Goal: Task Accomplishment & Management: Manage account settings

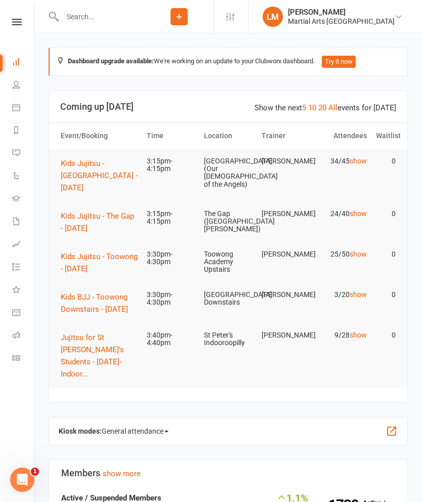
click at [78, 253] on span "Kids Jujitsu - Toowong - [DATE]" at bounding box center [99, 262] width 77 height 21
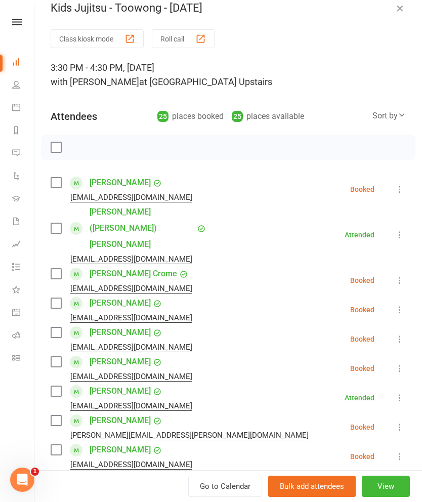
scroll to position [21, 0]
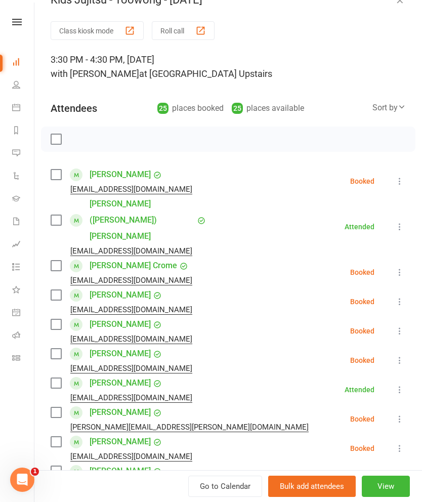
click at [61, 215] on label at bounding box center [56, 220] width 10 height 10
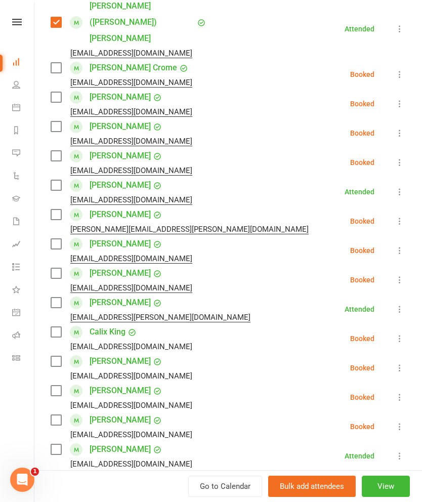
scroll to position [219, 0]
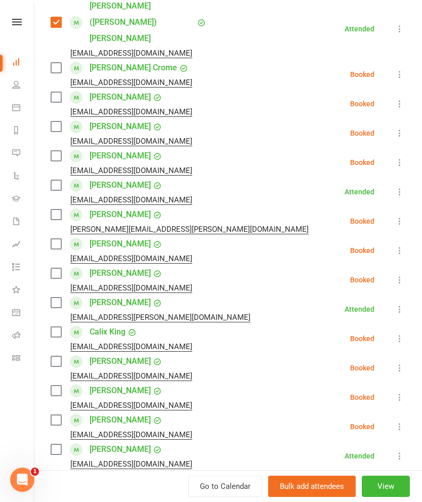
click at [62, 193] on div "[EMAIL_ADDRESS][DOMAIN_NAME]" at bounding box center [124, 199] width 146 height 13
click at [60, 210] on label at bounding box center [56, 215] width 10 height 10
click at [59, 180] on label at bounding box center [56, 185] width 10 height 10
click at [59, 298] on label at bounding box center [56, 303] width 10 height 10
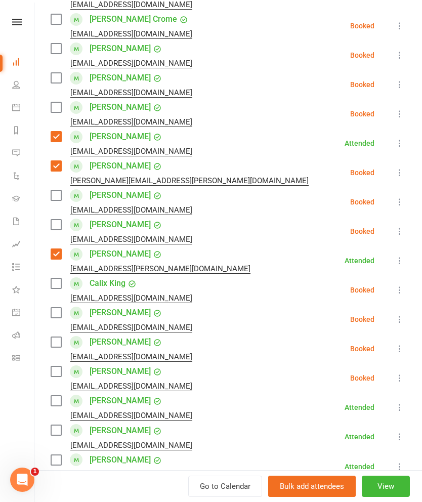
scroll to position [274, 0]
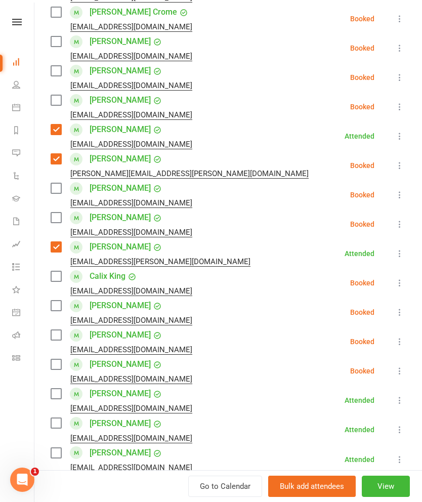
click at [59, 301] on label at bounding box center [56, 306] width 10 height 10
click at [58, 330] on label at bounding box center [56, 335] width 10 height 10
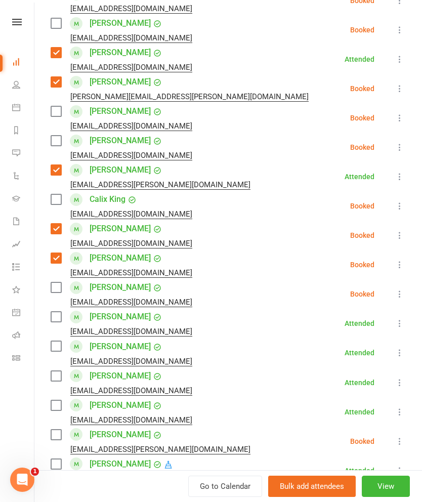
scroll to position [354, 0]
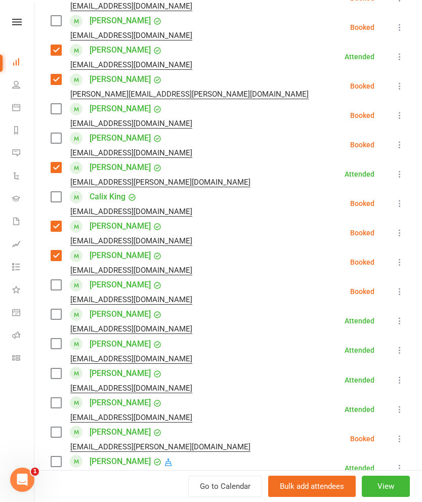
click at [52, 309] on label at bounding box center [56, 314] width 10 height 10
click at [54, 339] on label at bounding box center [56, 344] width 10 height 10
click at [53, 368] on label at bounding box center [56, 373] width 10 height 10
click at [53, 382] on div "[EMAIL_ADDRESS][DOMAIN_NAME]" at bounding box center [124, 388] width 146 height 13
click at [54, 398] on label at bounding box center [56, 403] width 10 height 10
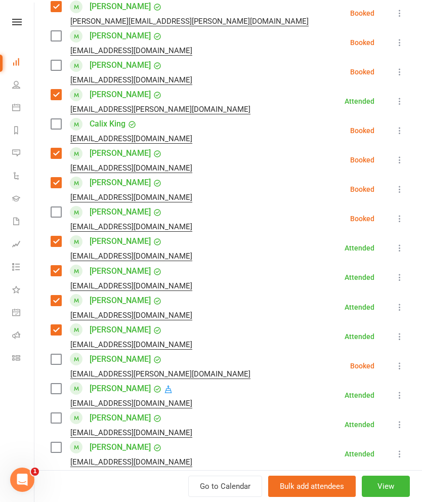
scroll to position [435, 0]
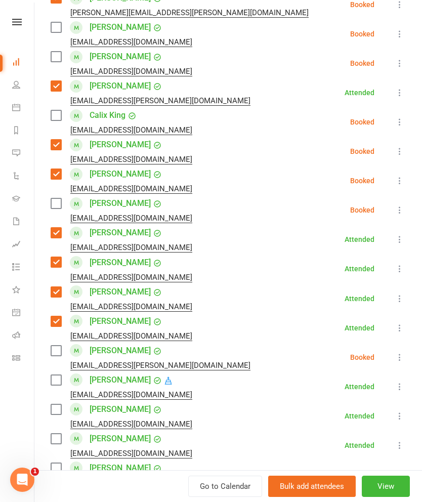
click at [51, 388] on div "[EMAIL_ADDRESS][DOMAIN_NAME]" at bounding box center [124, 394] width 146 height 13
click at [53, 404] on label at bounding box center [56, 409] width 10 height 10
click at [55, 434] on label at bounding box center [56, 439] width 10 height 10
click at [54, 375] on label at bounding box center [56, 380] width 10 height 10
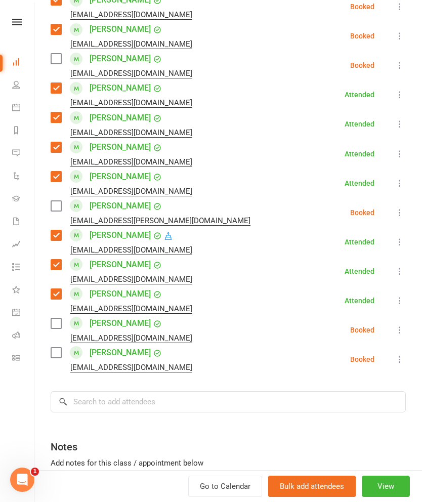
scroll to position [602, 0]
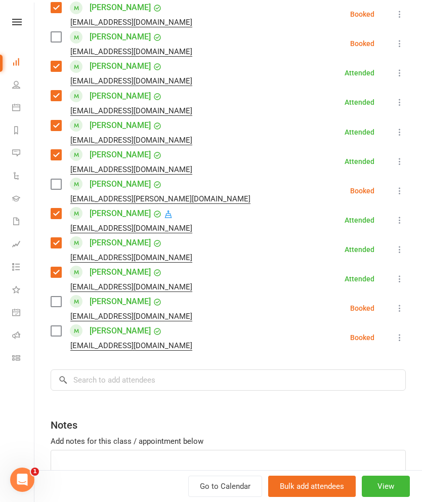
click at [56, 297] on label at bounding box center [56, 302] width 10 height 10
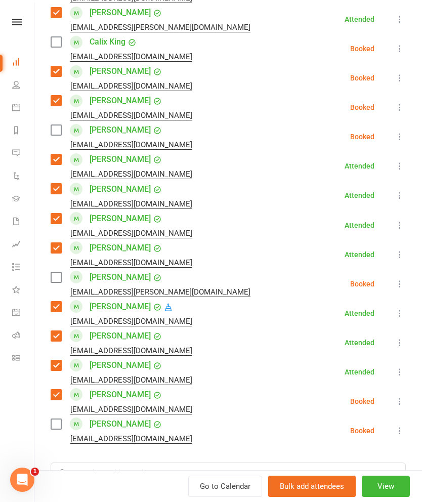
scroll to position [508, 0]
click at [56, 126] on label at bounding box center [56, 131] width 10 height 10
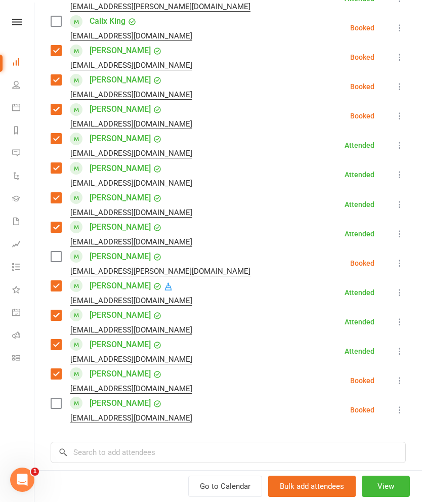
scroll to position [530, 0]
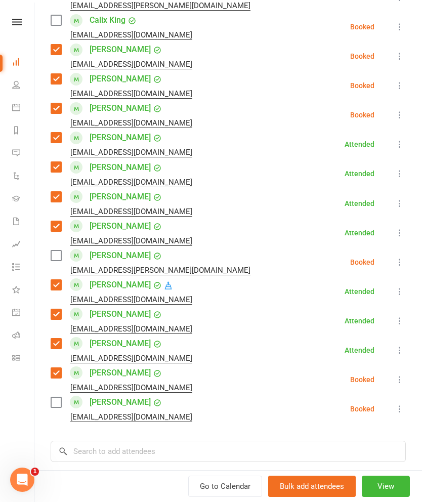
click at [52, 397] on label at bounding box center [56, 402] width 10 height 10
click at [127, 441] on input "search" at bounding box center [228, 451] width 355 height 21
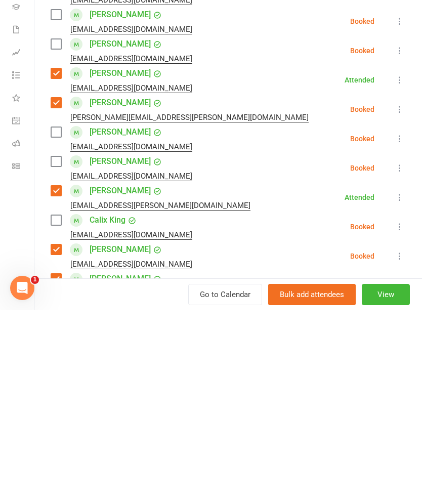
scroll to position [134, 0]
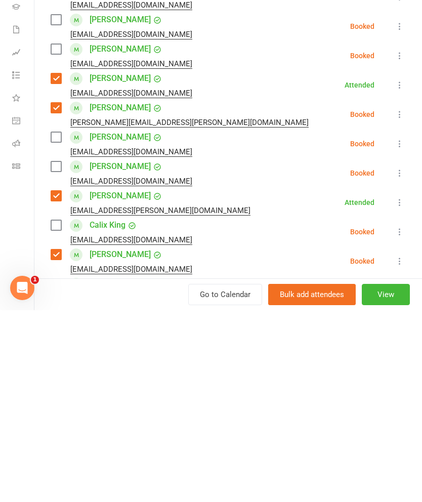
click at [51, 353] on label at bounding box center [56, 358] width 10 height 10
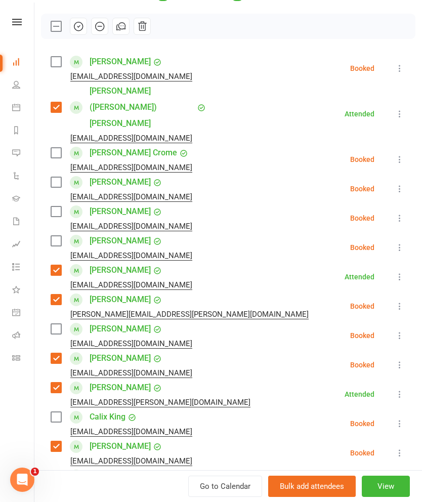
click at [53, 324] on label at bounding box center [56, 329] width 10 height 10
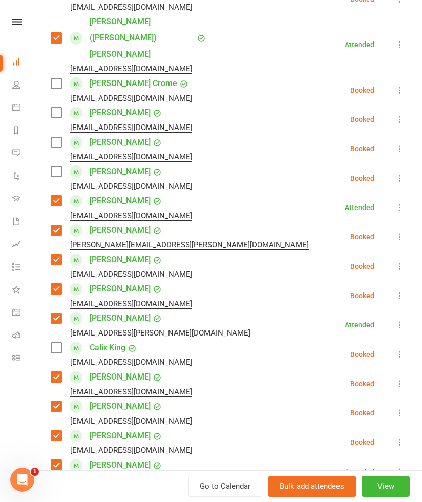
scroll to position [201, 0]
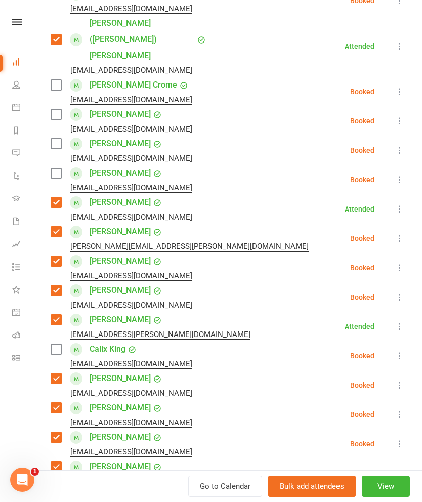
click at [67, 165] on div "[PERSON_NAME] [EMAIL_ADDRESS][DOMAIN_NAME]" at bounding box center [124, 179] width 146 height 29
click at [54, 168] on label at bounding box center [56, 173] width 10 height 10
click at [59, 139] on label at bounding box center [56, 144] width 10 height 10
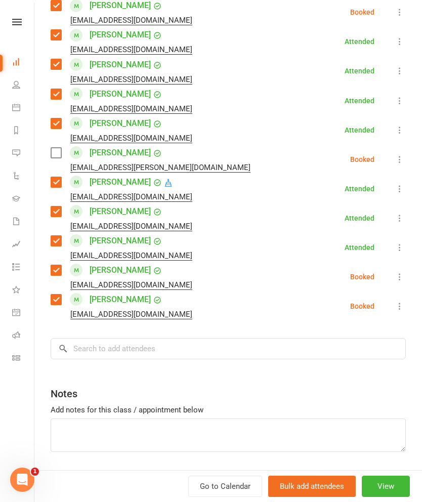
scroll to position [633, 0]
click at [238, 338] on input "search" at bounding box center [228, 348] width 355 height 21
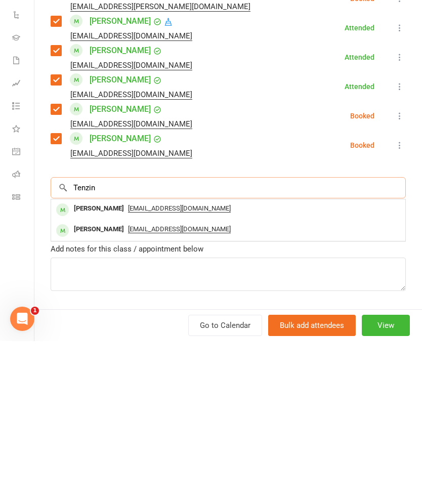
type input "Tenzin"
click at [212, 386] on span "[EMAIL_ADDRESS][DOMAIN_NAME]" at bounding box center [179, 390] width 103 height 8
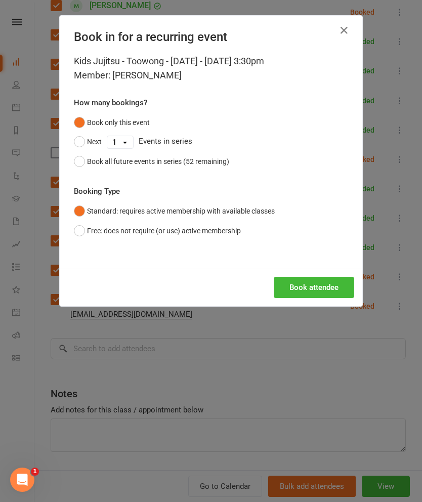
click at [306, 289] on button "Book attendee" at bounding box center [314, 287] width 80 height 21
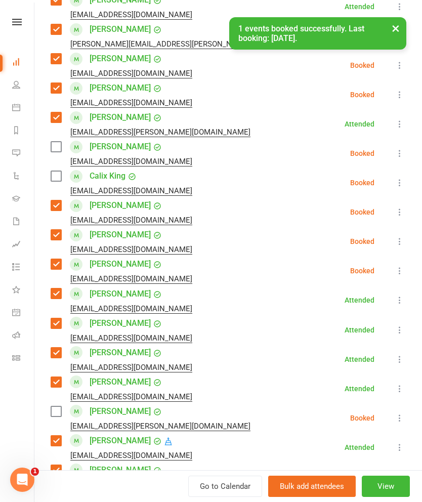
scroll to position [402, 0]
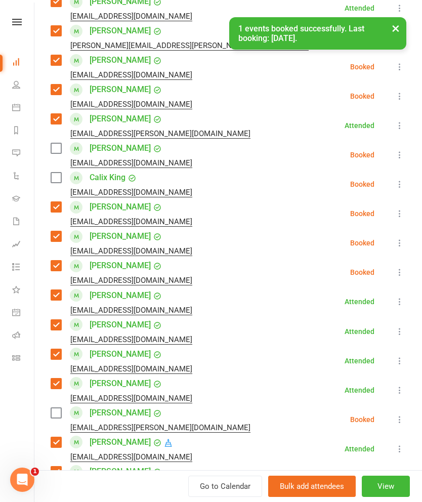
click at [54, 143] on label at bounding box center [56, 148] width 10 height 10
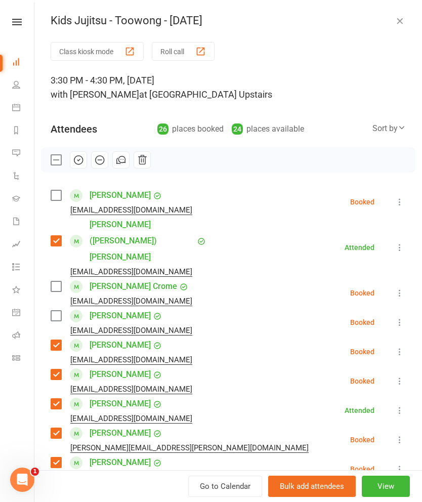
scroll to position [0, 0]
click at [79, 158] on icon "button" at bounding box center [78, 159] width 11 height 11
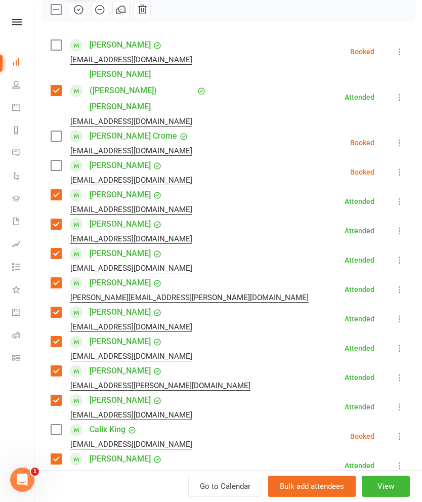
scroll to position [152, 0]
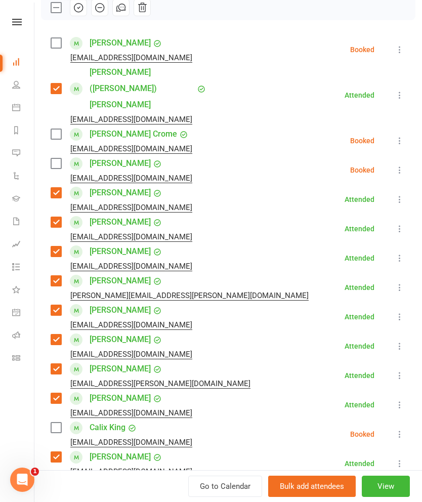
click at [52, 423] on label at bounding box center [56, 428] width 10 height 10
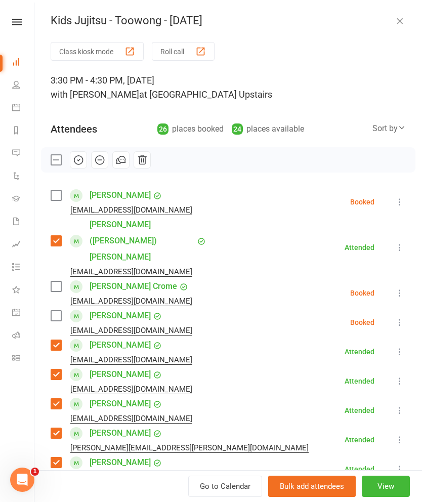
scroll to position [0, 0]
click at [80, 164] on icon "button" at bounding box center [78, 160] width 9 height 9
click at [384, 28] on div "Kids Jujitsu - Toowong - [DATE] Class kiosk mode Roll call 3:30 PM - 4:30 PM, […" at bounding box center [228, 251] width 388 height 502
click at [386, 7] on div "Kids Jujitsu - Toowong - [DATE] Class kiosk mode Roll call 3:30 PM - 4:30 PM, […" at bounding box center [228, 251] width 388 height 502
click at [52, 159] on label at bounding box center [56, 160] width 10 height 10
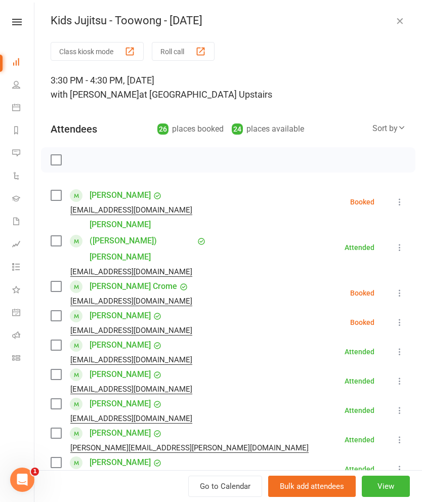
click at [52, 195] on label at bounding box center [56, 195] width 10 height 10
click at [54, 281] on label at bounding box center [56, 286] width 10 height 10
click at [54, 311] on label at bounding box center [56, 316] width 10 height 10
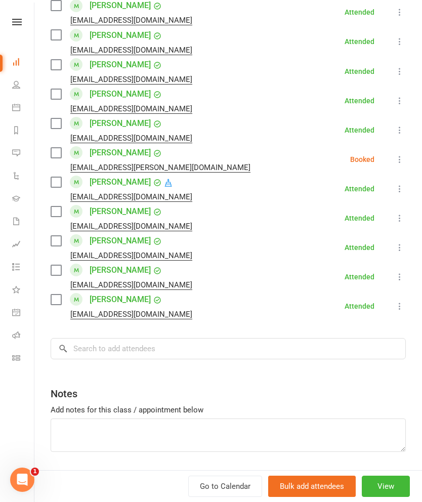
scroll to position [662, 0]
click at [55, 148] on label at bounding box center [56, 153] width 10 height 10
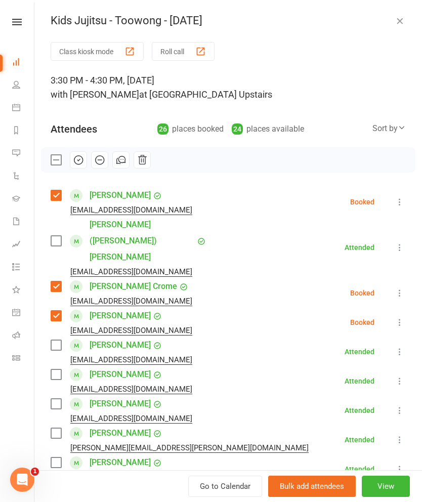
scroll to position [0, 0]
click at [100, 166] on button "button" at bounding box center [99, 159] width 17 height 17
click at [55, 160] on label at bounding box center [56, 160] width 10 height 10
click at [396, 26] on button "button" at bounding box center [400, 21] width 12 height 12
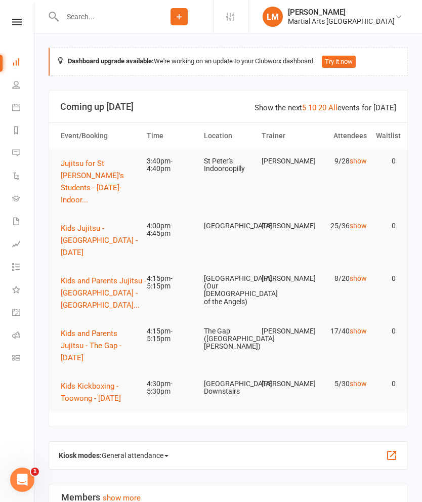
click at [20, 113] on link "Calendar" at bounding box center [23, 108] width 23 height 23
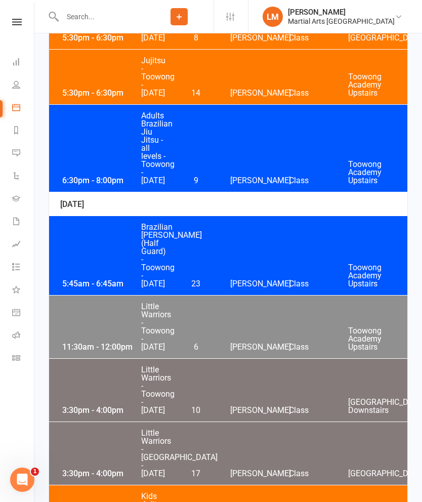
scroll to position [4387, 0]
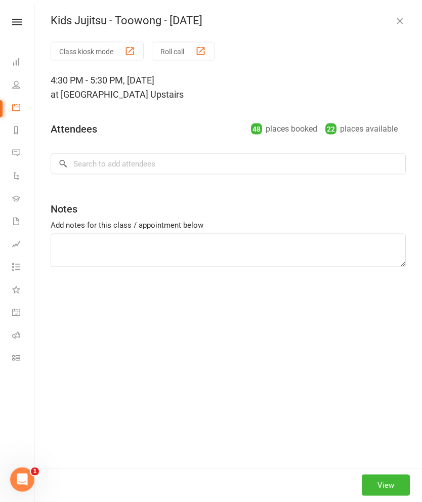
scroll to position [4339, 0]
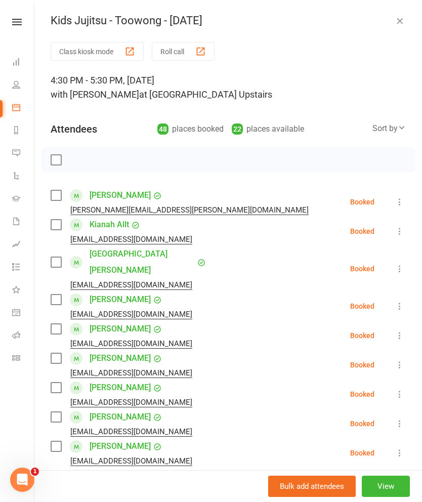
click at [56, 200] on label at bounding box center [56, 195] width 10 height 10
click at [54, 198] on label at bounding box center [56, 195] width 10 height 10
click at [56, 225] on label at bounding box center [56, 225] width 10 height 10
click at [58, 353] on label at bounding box center [56, 358] width 10 height 10
click at [52, 324] on label at bounding box center [56, 329] width 10 height 10
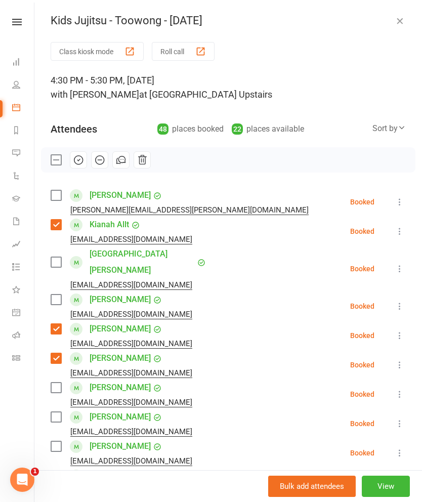
click at [57, 383] on label at bounding box center [56, 388] width 10 height 10
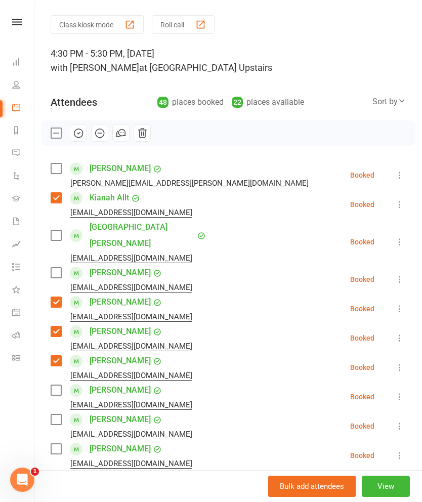
scroll to position [34, 0]
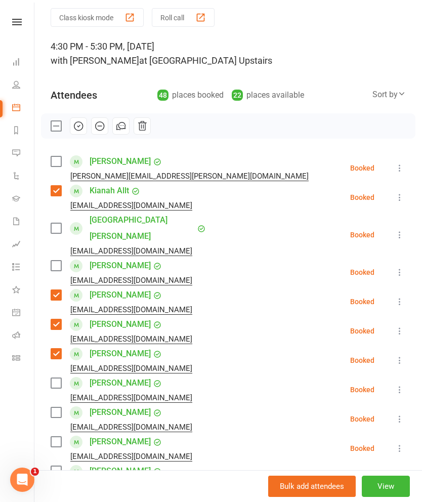
click at [56, 437] on label at bounding box center [56, 442] width 10 height 10
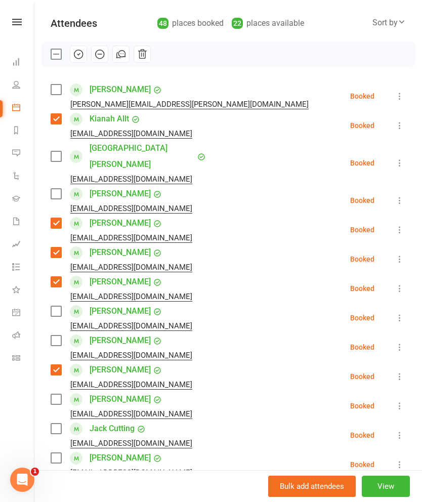
scroll to position [108, 0]
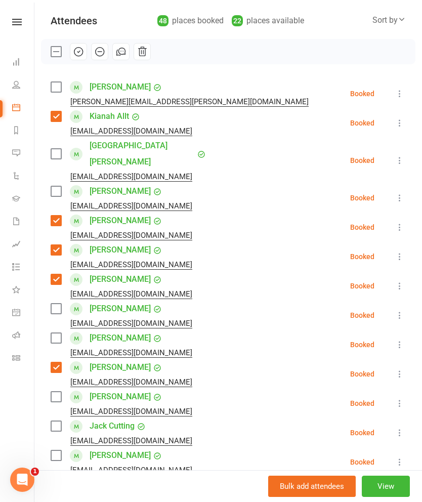
click at [60, 392] on label at bounding box center [56, 397] width 10 height 10
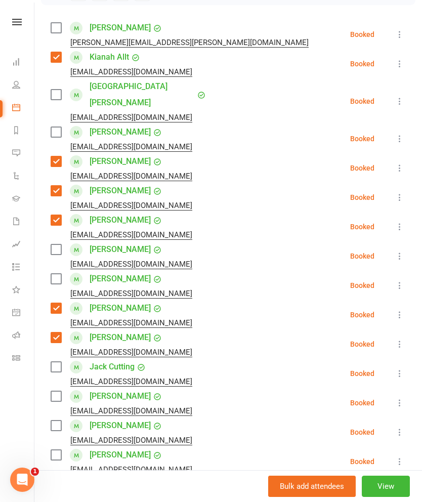
scroll to position [196, 0]
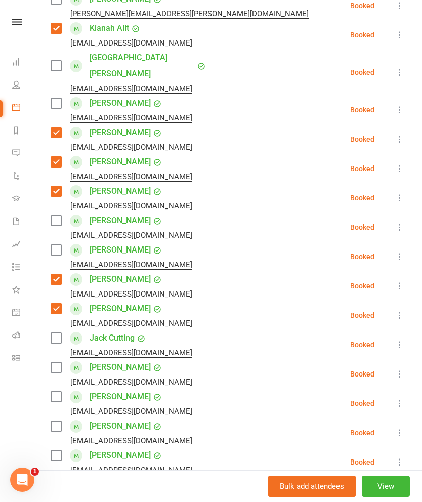
click at [57, 421] on label at bounding box center [56, 426] width 10 height 10
click at [53, 450] on label at bounding box center [56, 455] width 10 height 10
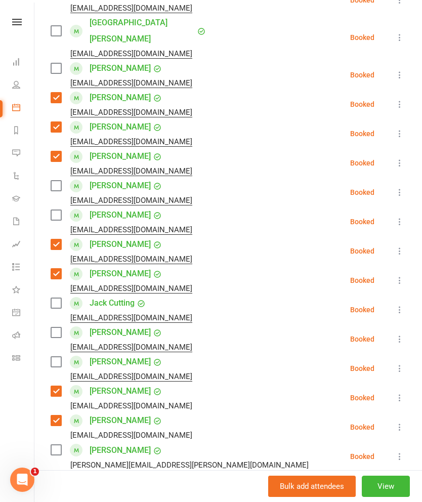
click at [55, 445] on label at bounding box center [56, 450] width 10 height 10
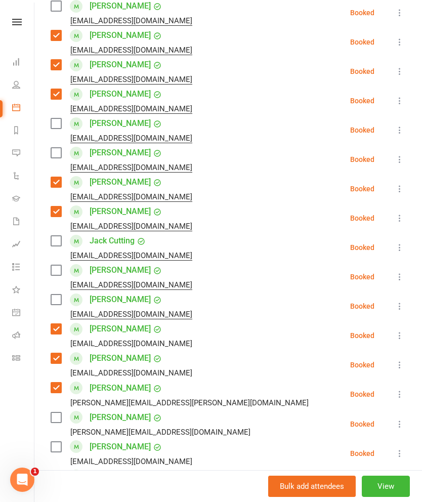
scroll to position [294, 0]
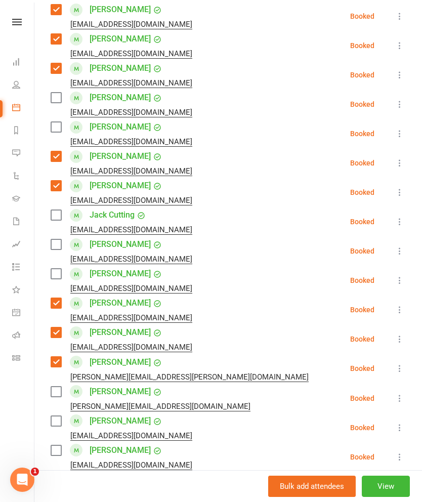
click at [55, 416] on label at bounding box center [56, 421] width 10 height 10
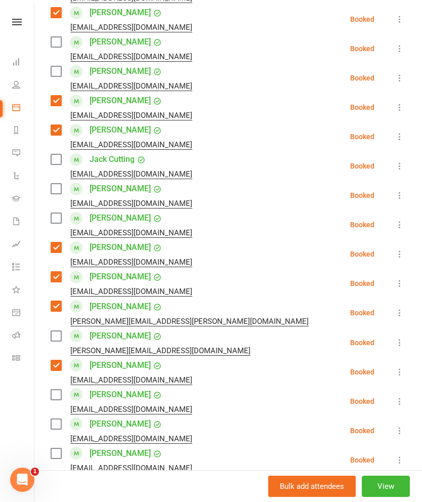
click at [55, 419] on label at bounding box center [56, 424] width 10 height 10
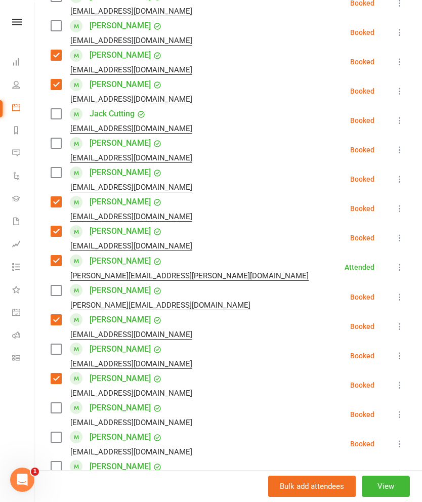
click at [56, 432] on label at bounding box center [56, 437] width 10 height 10
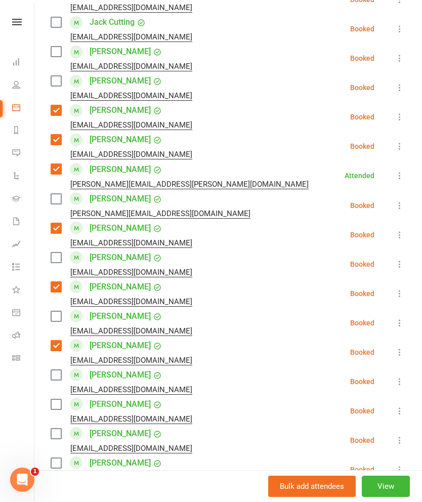
scroll to position [518, 0]
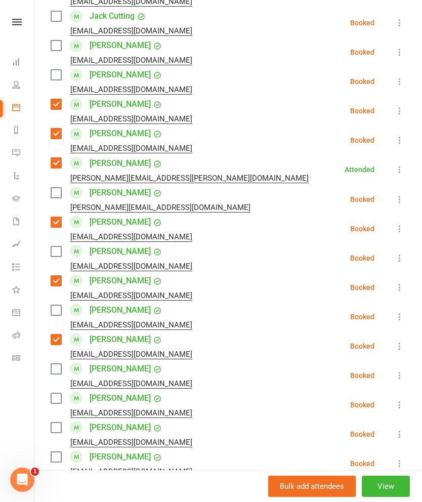
click at [58, 364] on label at bounding box center [56, 369] width 10 height 10
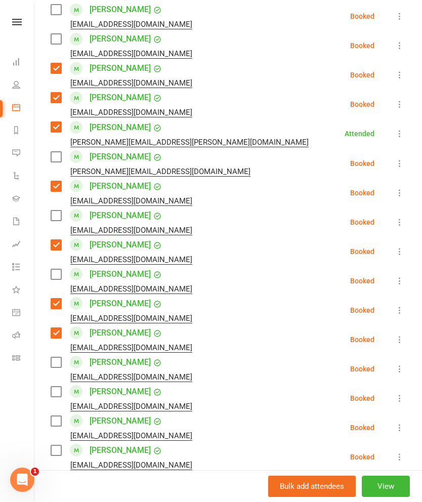
scroll to position [554, 0]
click at [57, 328] on label at bounding box center [56, 333] width 10 height 10
click at [57, 387] on label at bounding box center [56, 392] width 10 height 10
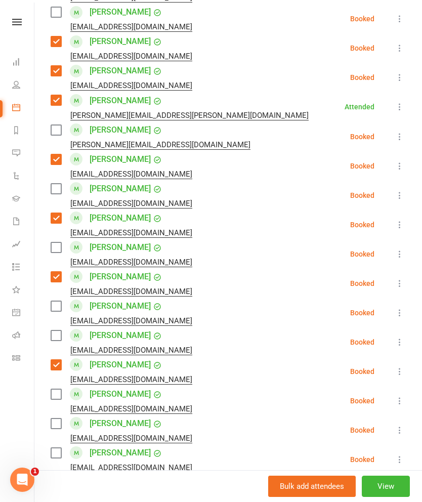
click at [56, 389] on label at bounding box center [56, 394] width 10 height 10
click at [57, 419] on label at bounding box center [56, 424] width 10 height 10
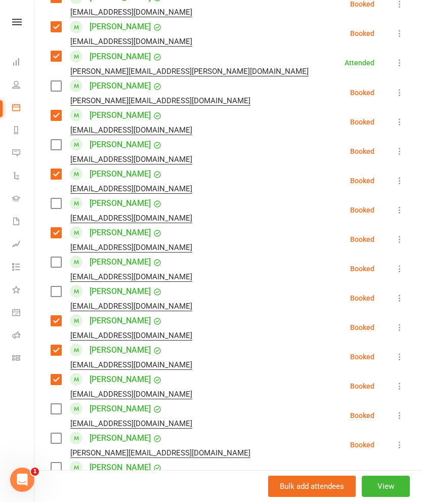
click at [59, 404] on label at bounding box center [56, 409] width 10 height 10
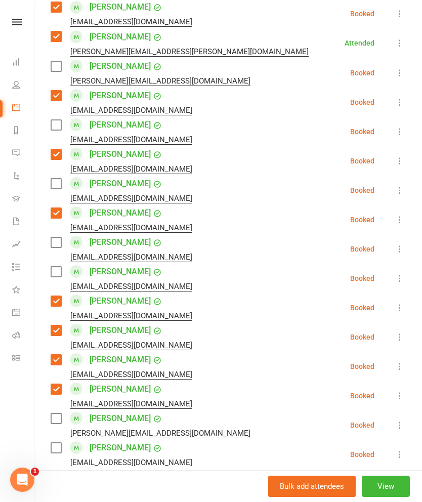
scroll to position [647, 0]
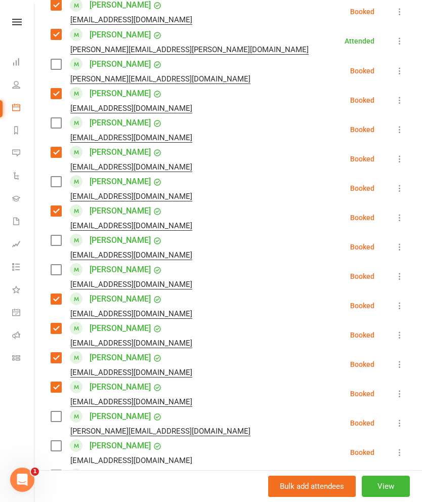
click at [54, 411] on label at bounding box center [56, 416] width 10 height 10
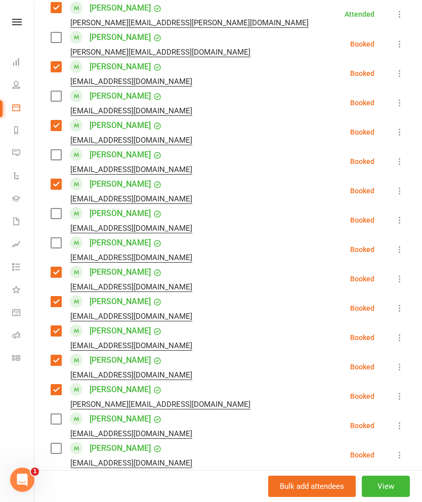
scroll to position [680, 0]
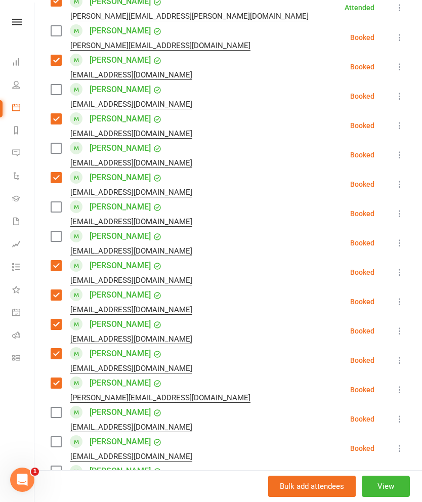
click at [58, 407] on label at bounding box center [56, 412] width 10 height 10
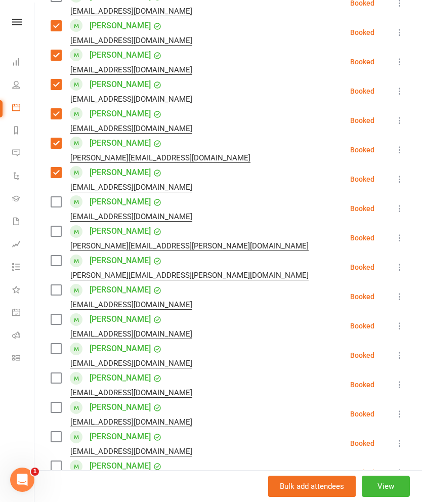
click at [54, 373] on label at bounding box center [56, 378] width 10 height 10
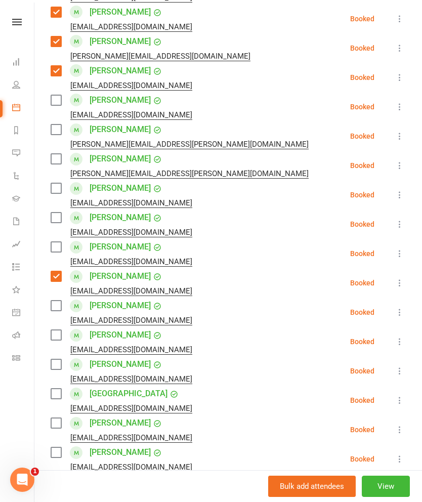
click at [59, 389] on label at bounding box center [56, 394] width 10 height 10
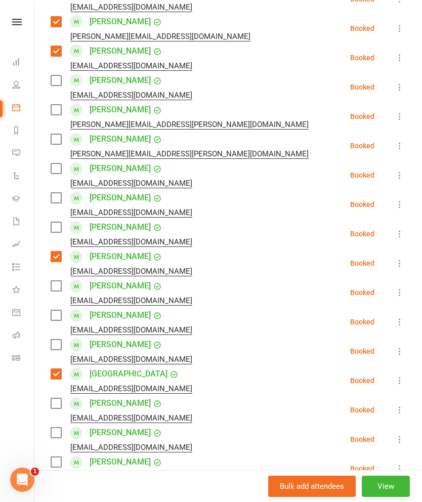
scroll to position [1047, 0]
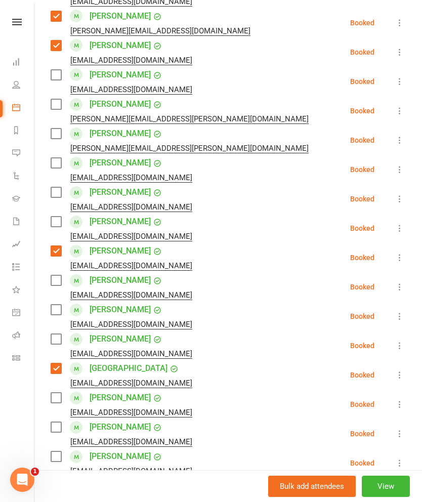
click at [60, 393] on label at bounding box center [56, 398] width 10 height 10
click at [54, 422] on label at bounding box center [56, 427] width 10 height 10
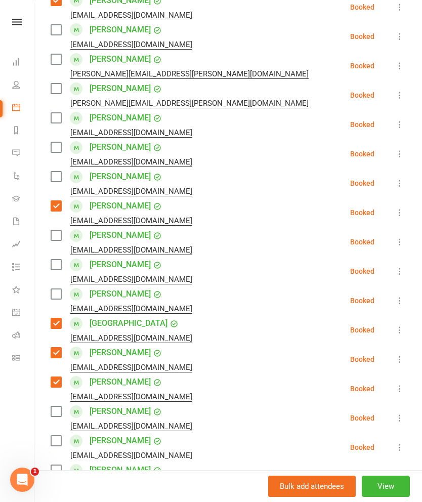
click at [55, 406] on label at bounding box center [56, 411] width 10 height 10
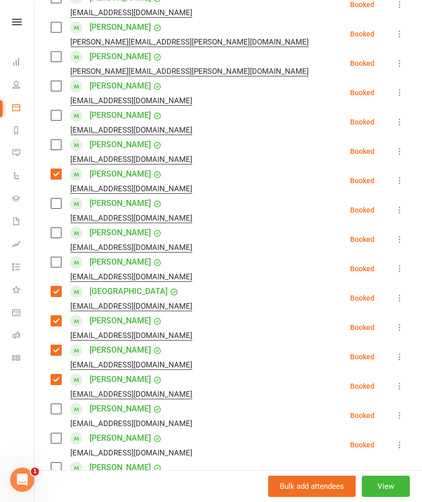
click at [57, 404] on label at bounding box center [56, 409] width 10 height 10
click at [55, 433] on label at bounding box center [56, 438] width 10 height 10
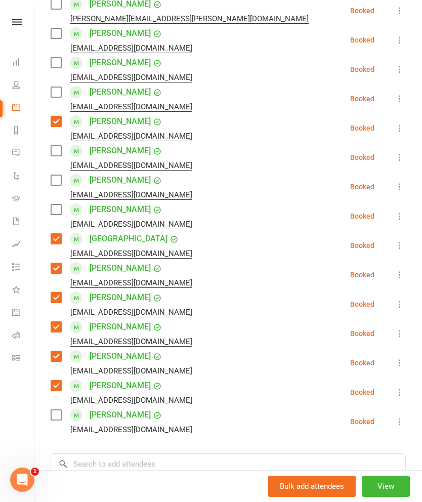
scroll to position [1178, 0]
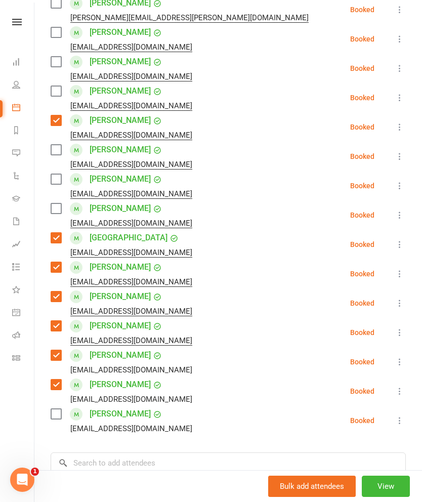
click at [54, 409] on label at bounding box center [56, 414] width 10 height 10
click at [108, 452] on input "search" at bounding box center [228, 462] width 355 height 21
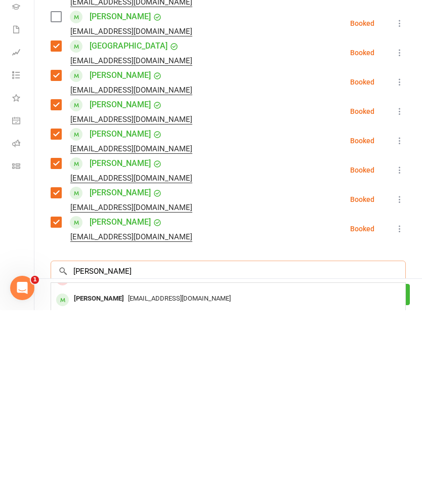
scroll to position [56, 0]
type input "Michelle"
click at [189, 502] on div "ixcite@hotmail.com" at bounding box center [228, 511] width 346 height 15
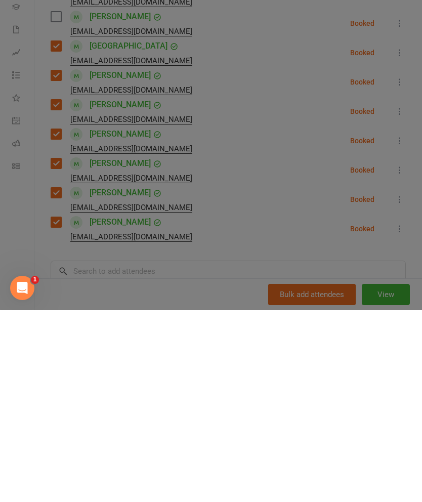
scroll to position [4631, 0]
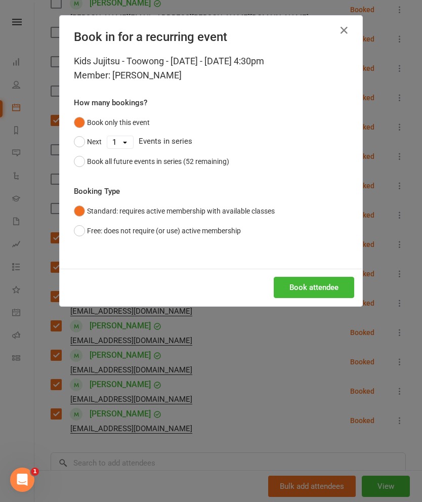
click at [337, 35] on button "button" at bounding box center [344, 30] width 16 height 16
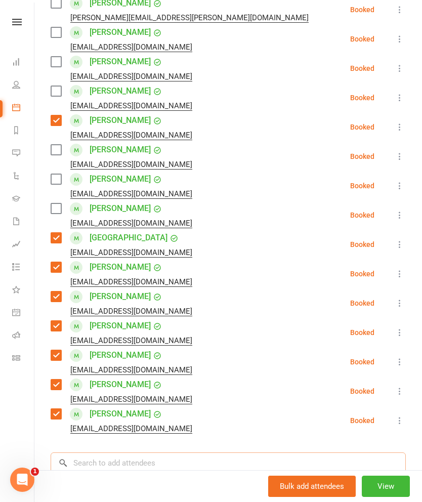
click at [238, 452] on input "search" at bounding box center [228, 462] width 355 height 21
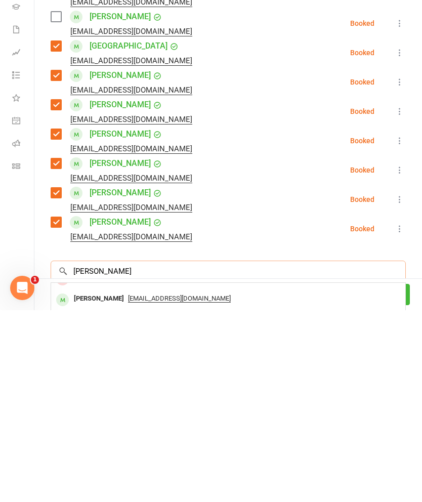
type input "Michelle"
click at [221, 483] on div "[EMAIL_ADDRESS][DOMAIN_NAME]" at bounding box center [228, 490] width 346 height 15
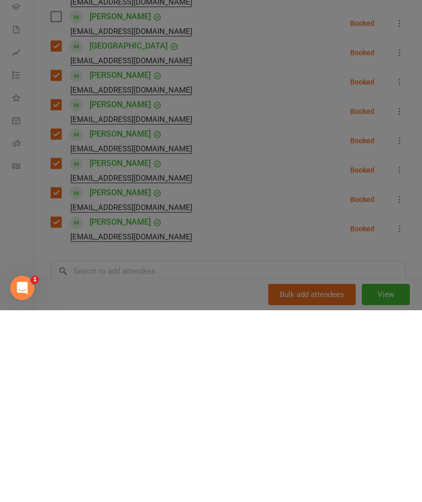
scroll to position [4923, 0]
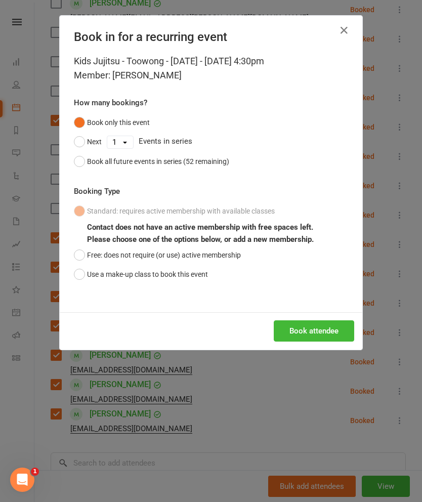
click at [176, 272] on button "Use a make-up class to book this event" at bounding box center [141, 274] width 134 height 19
click at [186, 178] on div "Kids Jujitsu - Toowong - Thursday - Sep 11, 2025 4:30pm Member: Michelle Cheung…" at bounding box center [211, 183] width 303 height 258
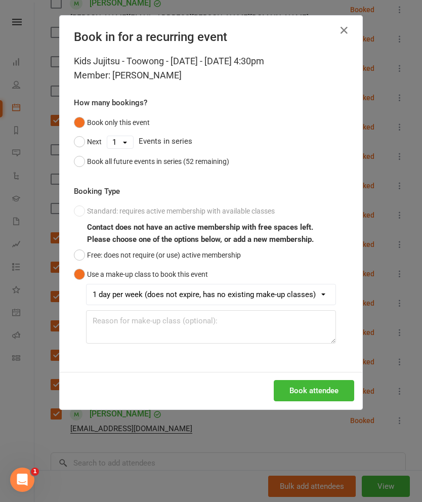
click at [202, 167] on button "Book all future events in series (52 remaining)" at bounding box center [151, 161] width 155 height 19
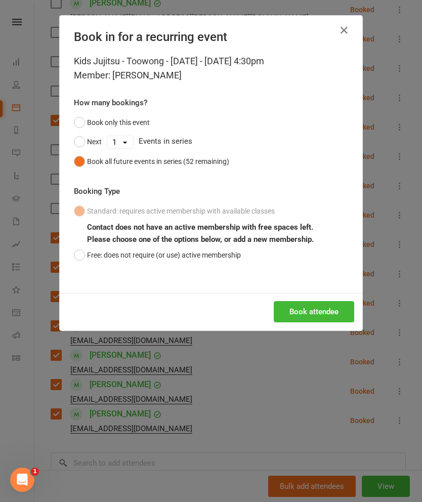
click at [229, 262] on button "Free: does not require (or use) active membership" at bounding box center [157, 254] width 167 height 19
click at [310, 296] on div "Book attendee" at bounding box center [211, 311] width 303 height 37
click at [309, 313] on button "Book attendee" at bounding box center [314, 311] width 80 height 21
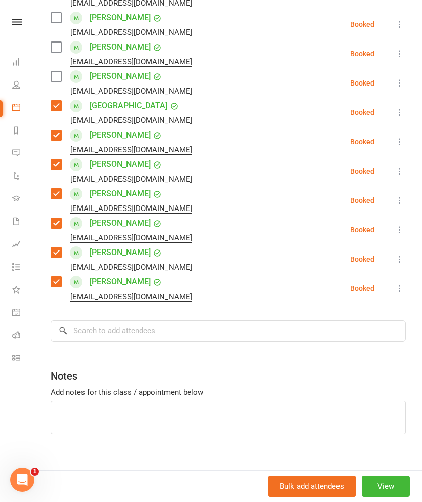
scroll to position [1309, 0]
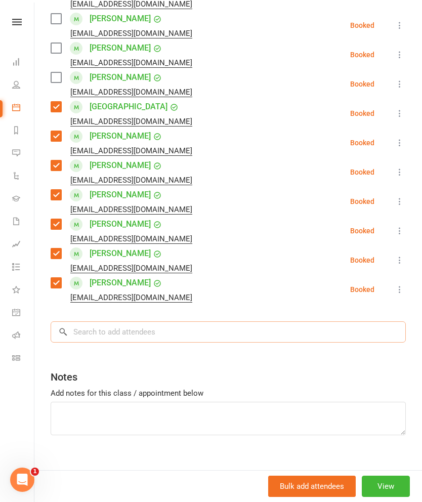
click at [99, 321] on input "search" at bounding box center [228, 331] width 355 height 21
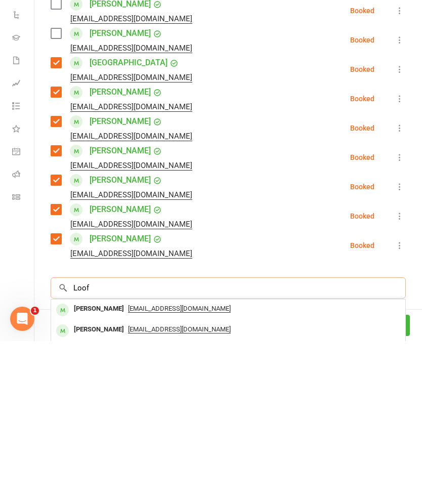
scroll to position [1204, 0]
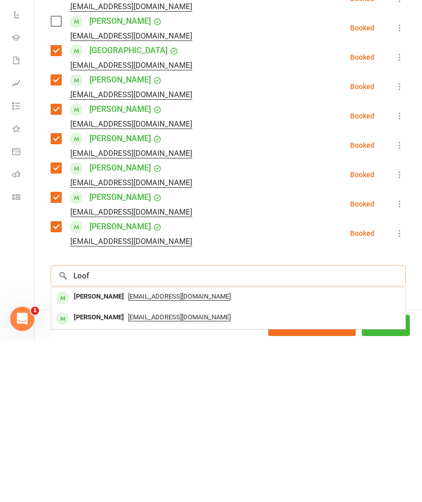
type input "Loof"
click at [185, 450] on div "loof_family@iinet.net.au" at bounding box center [228, 457] width 346 height 15
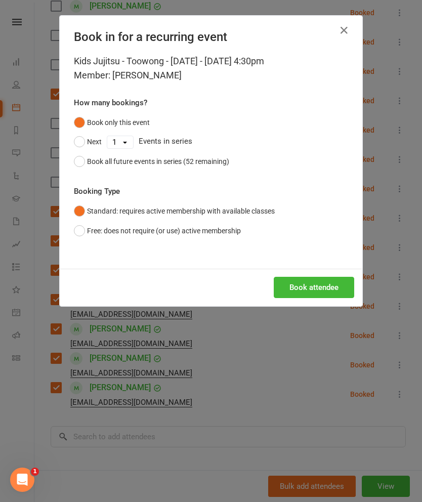
click at [280, 286] on button "Book attendee" at bounding box center [314, 287] width 80 height 21
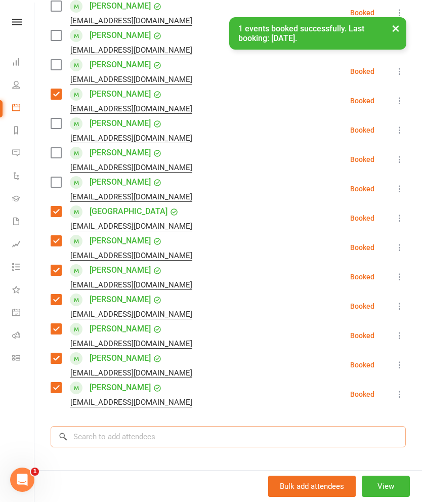
click at [268, 426] on input "search" at bounding box center [228, 436] width 355 height 21
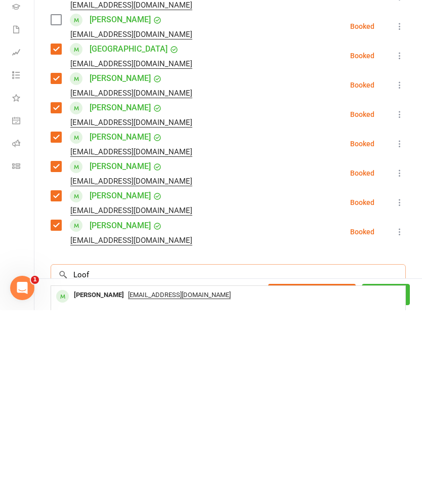
type input "Loof"
click at [184, 502] on span "loof_family@iinet.net.au" at bounding box center [179, 508] width 103 height 8
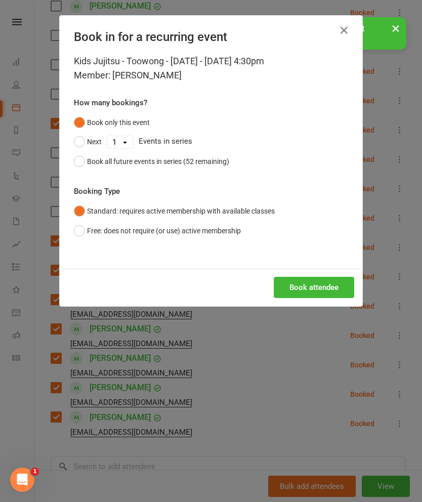
click at [171, 237] on button "Free: does not require (or use) active membership" at bounding box center [157, 230] width 167 height 19
click at [207, 158] on div "Book all future events in series (52 remaining)" at bounding box center [158, 161] width 142 height 11
click at [301, 296] on button "Book attendee" at bounding box center [314, 287] width 80 height 21
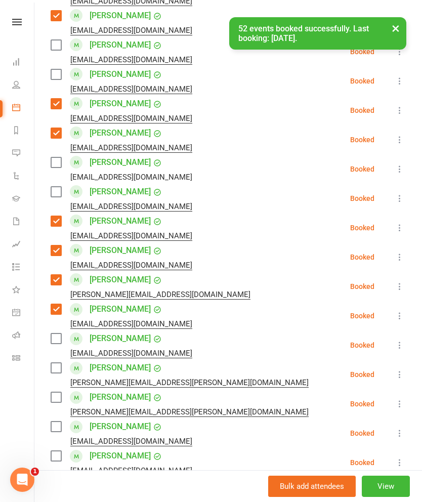
scroll to position [835, 0]
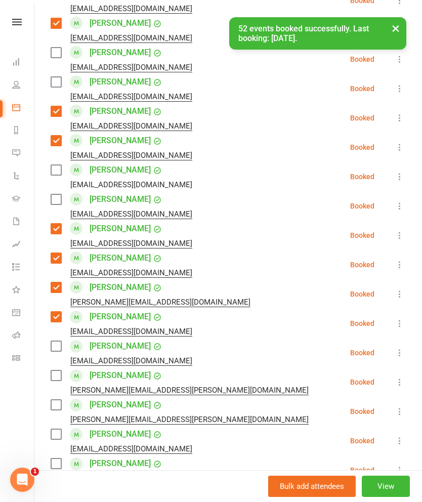
click at [55, 165] on label at bounding box center [56, 170] width 10 height 10
click at [58, 194] on label at bounding box center [56, 199] width 10 height 10
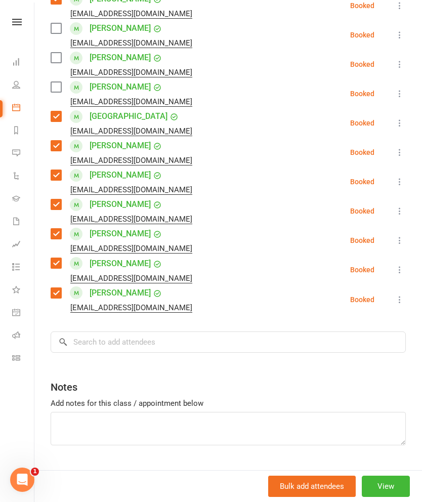
scroll to position [1356, 0]
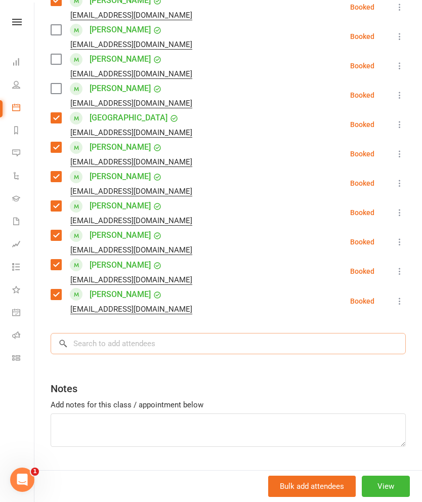
click at [251, 338] on input "search" at bounding box center [228, 343] width 355 height 21
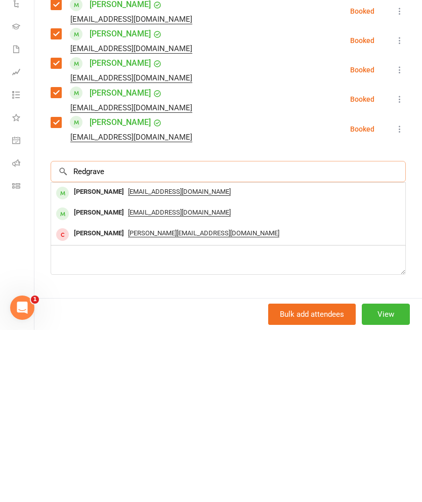
type input "Redgrave"
click at [173, 381] on span "andreared79@gmail.com" at bounding box center [179, 385] width 103 height 8
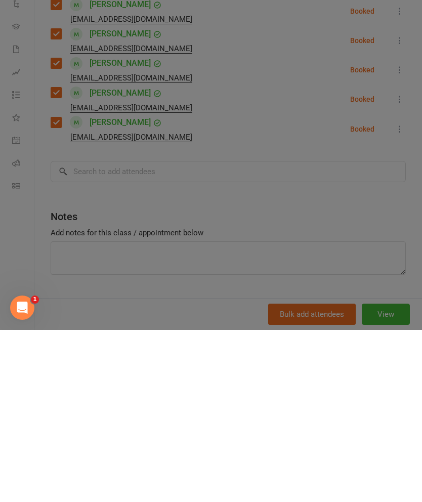
scroll to position [5522, 0]
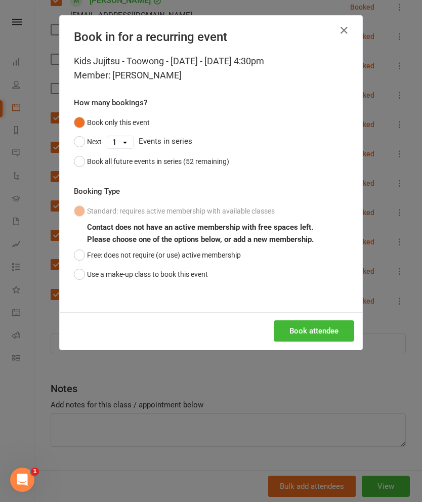
click at [173, 279] on button "Use a make-up class to book this event" at bounding box center [141, 274] width 134 height 19
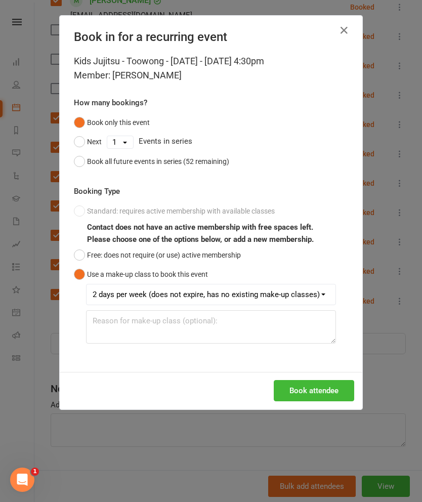
click at [183, 256] on button "Free: does not require (or use) active membership" at bounding box center [157, 254] width 167 height 19
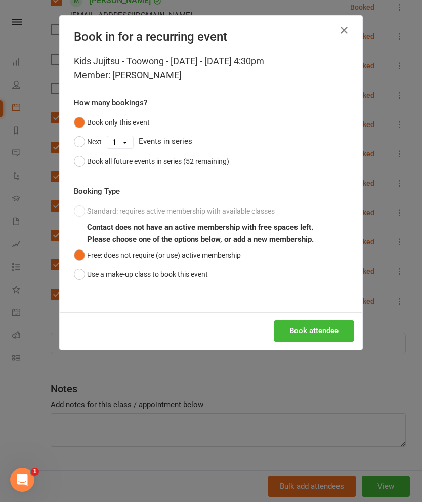
click at [210, 163] on div "Book all future events in series (52 remaining)" at bounding box center [158, 161] width 142 height 11
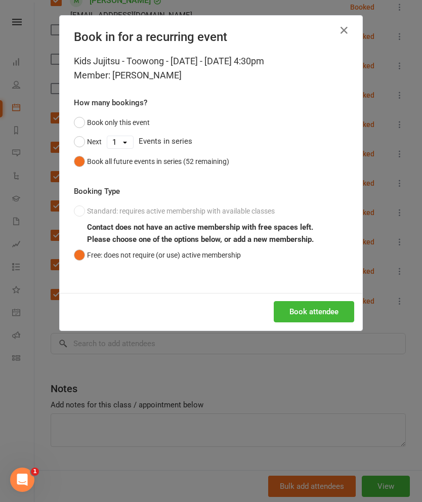
click at [304, 314] on button "Book attendee" at bounding box center [314, 311] width 80 height 21
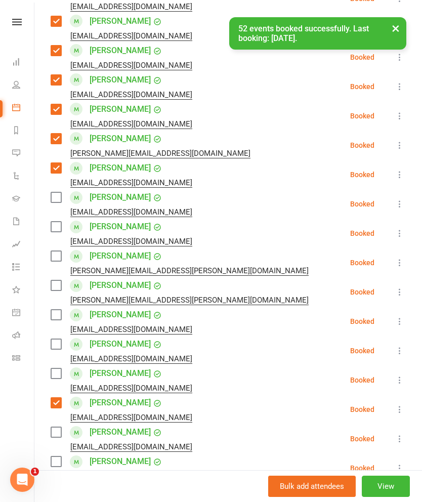
scroll to position [977, 0]
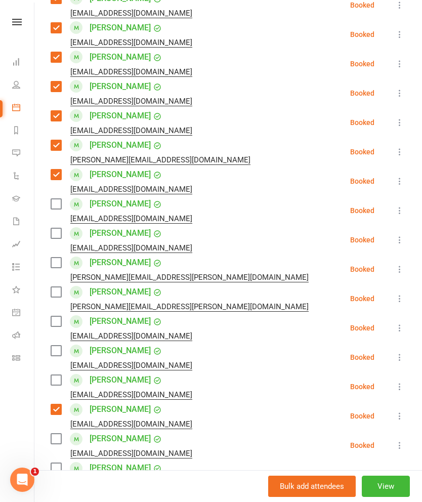
click at [60, 228] on label at bounding box center [56, 233] width 10 height 10
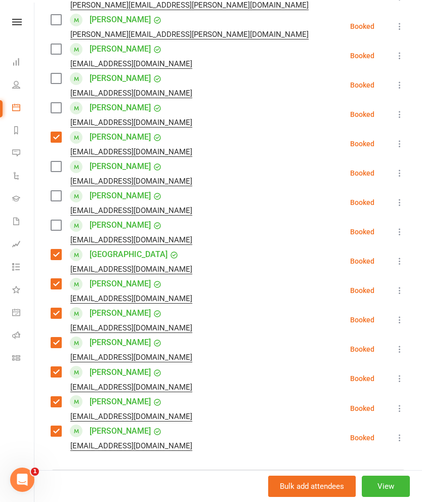
scroll to position [1277, 0]
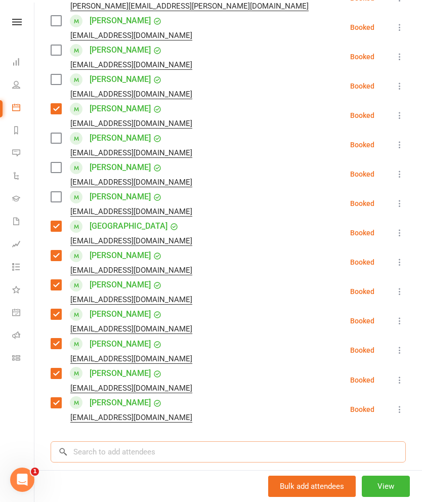
click at [212, 441] on input "search" at bounding box center [228, 451] width 355 height 21
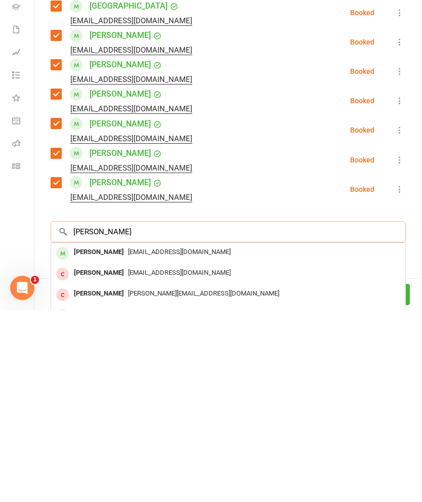
scroll to position [1305, 0]
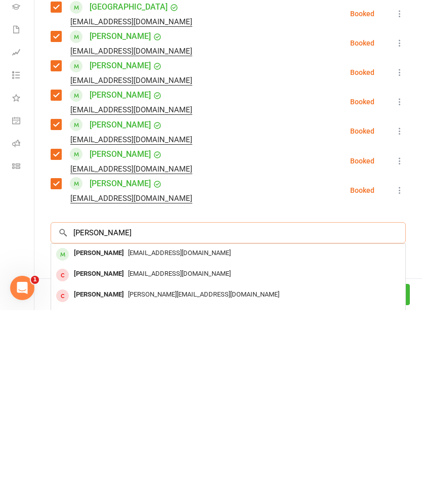
type input "Geoffrey"
click at [296, 436] on div "Geoffrey Huo fqian0606@hotmail.com" at bounding box center [228, 446] width 354 height 21
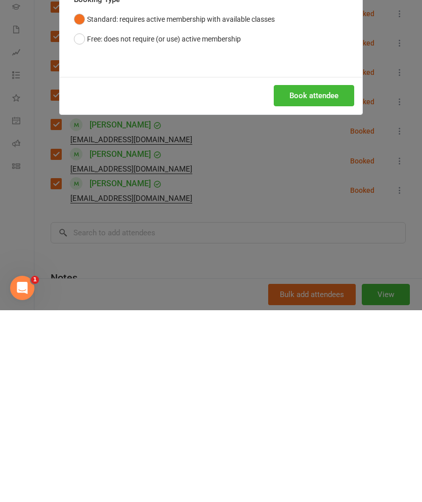
scroll to position [5802, 0]
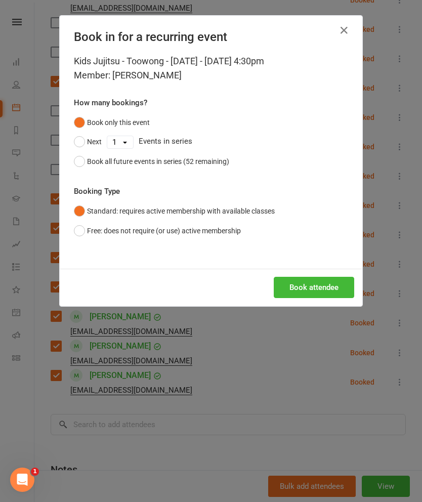
click at [284, 247] on div "Kids Jujitsu - Toowong - Thursday - Sep 11, 2025 4:30pm Member: Geoffrey Huo Ho…" at bounding box center [211, 161] width 303 height 215
click at [84, 238] on button "Free: does not require (or use) active membership" at bounding box center [157, 230] width 167 height 19
click at [78, 157] on button "Book all future events in series (52 remaining)" at bounding box center [151, 161] width 155 height 19
click at [302, 285] on button "Book attendee" at bounding box center [314, 287] width 80 height 21
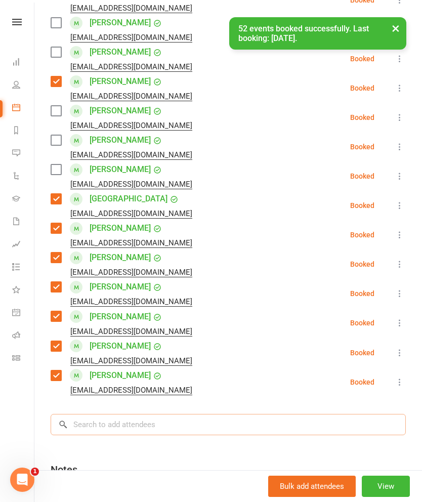
click at [118, 414] on input "search" at bounding box center [228, 424] width 355 height 21
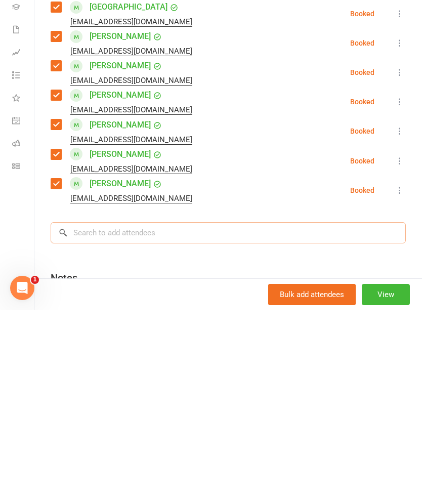
type input "J"
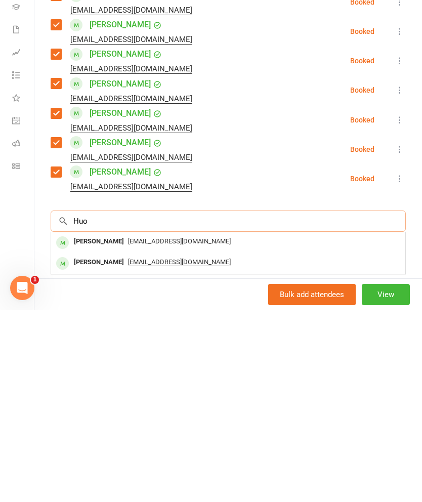
scroll to position [1346, 0]
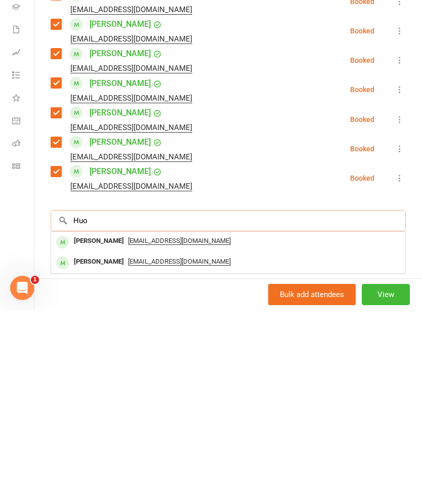
type input "Huo"
click at [296, 426] on div "fqian0606@hotmail.com" at bounding box center [228, 433] width 346 height 15
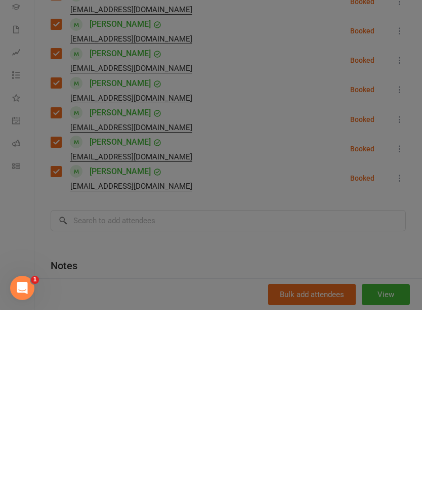
scroll to position [6055, 17]
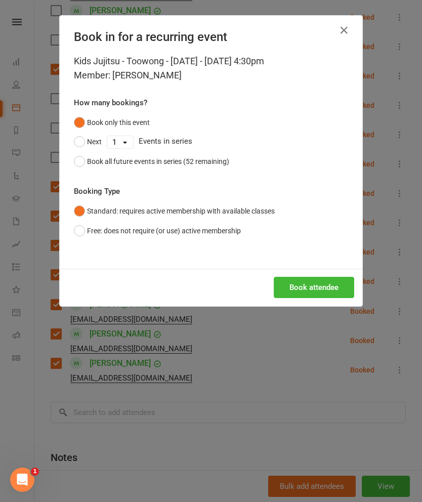
click at [102, 164] on div "Book all future events in series (52 remaining)" at bounding box center [158, 161] width 142 height 11
click at [80, 170] on button "Book all future events in series (52 remaining)" at bounding box center [151, 161] width 155 height 19
click at [74, 230] on button "Free: does not require (or use) active membership" at bounding box center [157, 230] width 167 height 19
click at [311, 292] on button "Book attendee" at bounding box center [314, 287] width 80 height 21
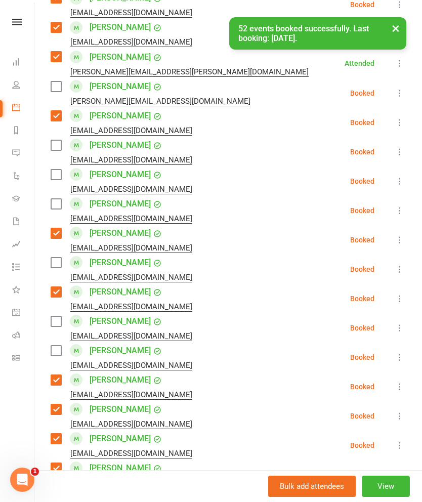
scroll to position [622, 0]
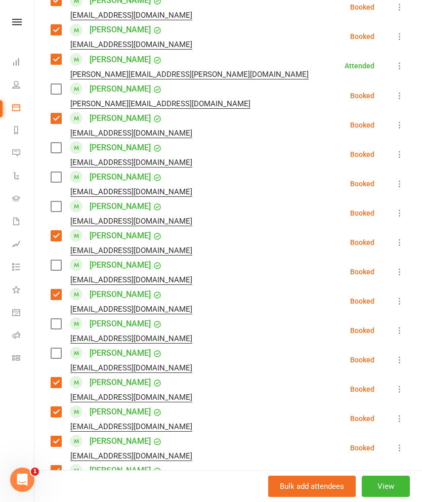
click at [53, 201] on label at bounding box center [56, 206] width 10 height 10
click at [58, 172] on label at bounding box center [56, 177] width 10 height 10
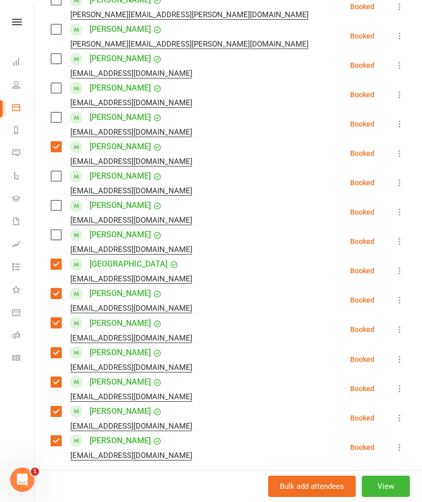
scroll to position [1441, 0]
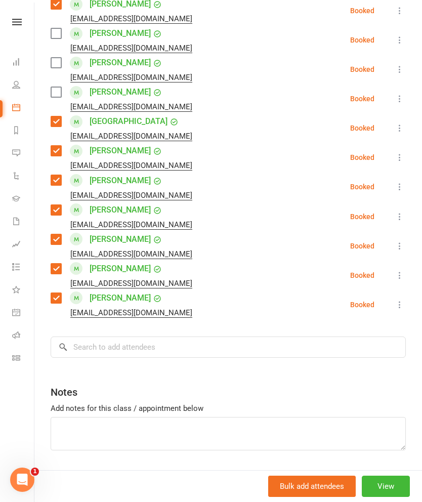
click at [56, 264] on label at bounding box center [56, 269] width 10 height 10
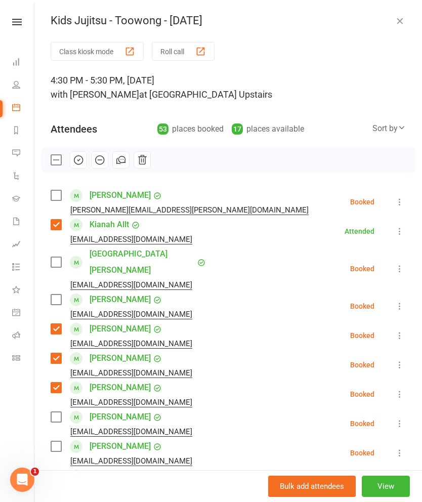
scroll to position [0, 0]
click at [74, 157] on icon "button" at bounding box center [78, 159] width 11 height 11
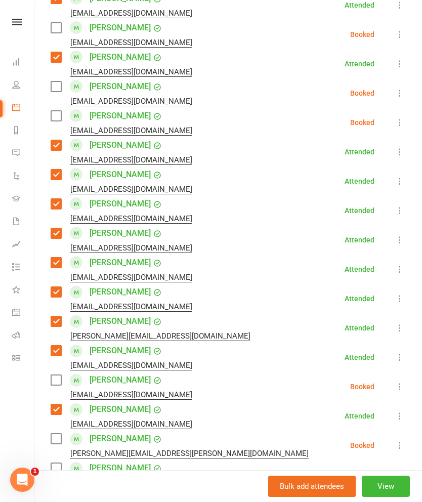
scroll to position [779, 0]
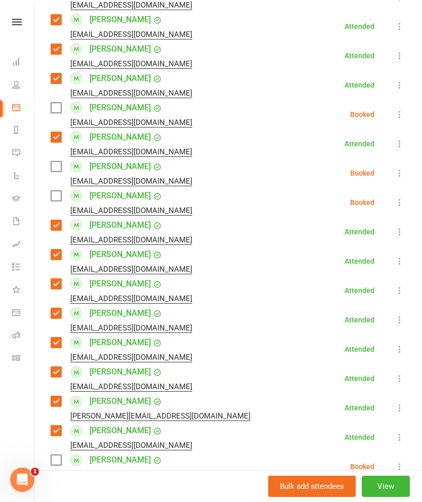
click at [55, 161] on label at bounding box center [56, 166] width 10 height 10
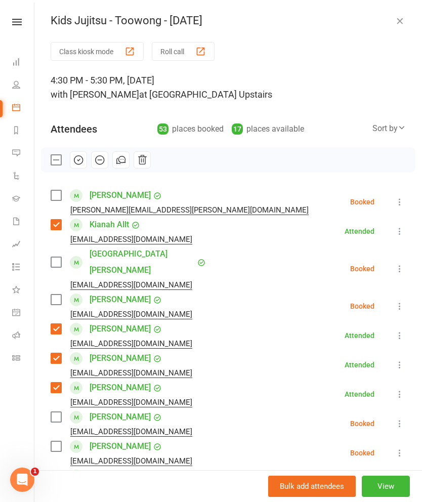
scroll to position [0, 0]
click at [71, 158] on button "button" at bounding box center [78, 159] width 17 height 17
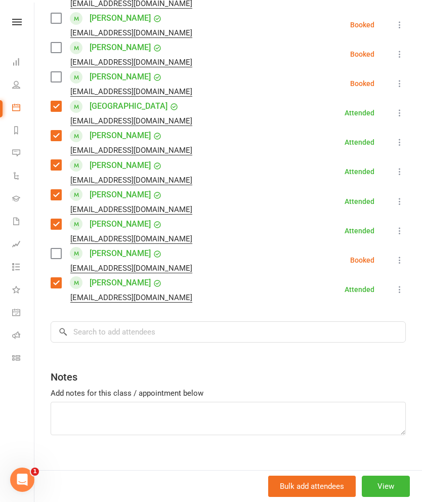
scroll to position [1456, 0]
click at [266, 322] on input "search" at bounding box center [228, 332] width 355 height 21
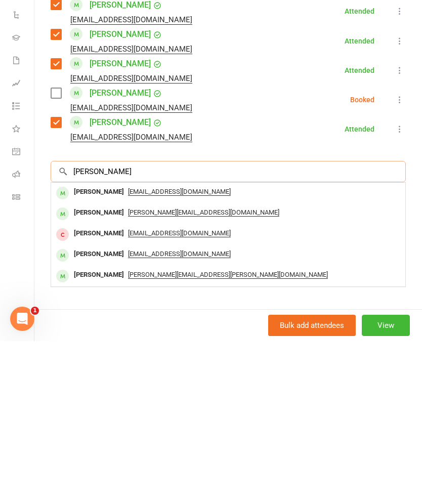
type input "Rishaan"
click at [175, 369] on span "mridul.dutt@gmail.com" at bounding box center [203, 373] width 151 height 8
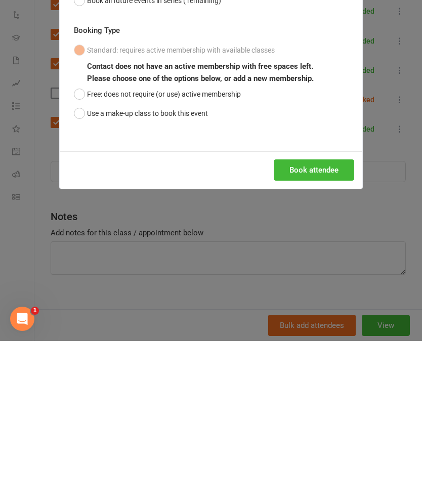
scroll to position [6216, 0]
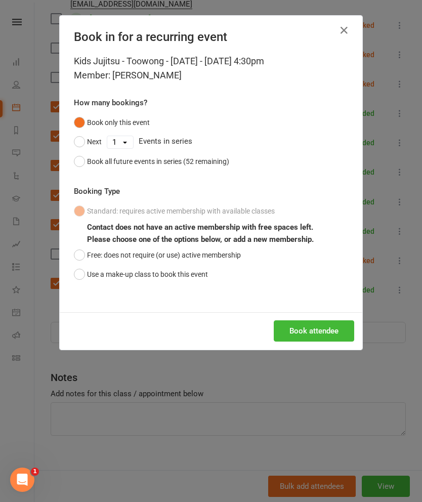
click at [182, 251] on button "Free: does not require (or use) active membership" at bounding box center [157, 254] width 167 height 19
click at [196, 170] on button "Book all future events in series (52 remaining)" at bounding box center [151, 161] width 155 height 19
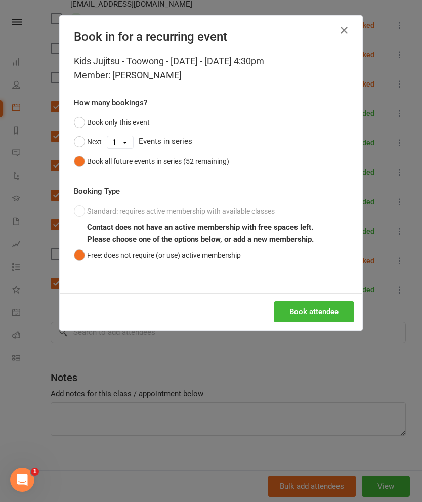
click at [291, 307] on button "Book attendee" at bounding box center [314, 311] width 80 height 21
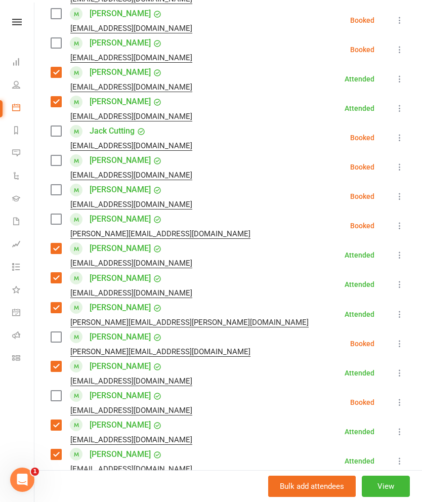
click at [60, 214] on label at bounding box center [56, 219] width 10 height 10
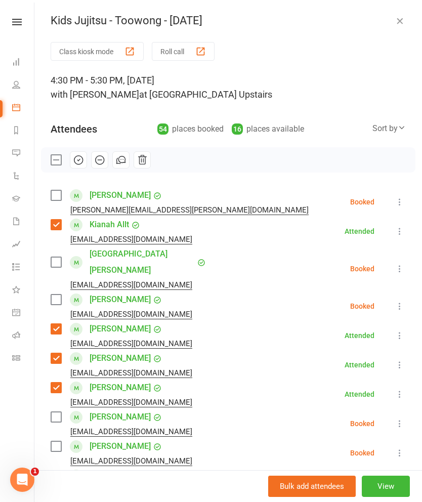
scroll to position [0, 0]
click at [80, 158] on icon "button" at bounding box center [78, 159] width 11 height 11
